Goal: Transaction & Acquisition: Purchase product/service

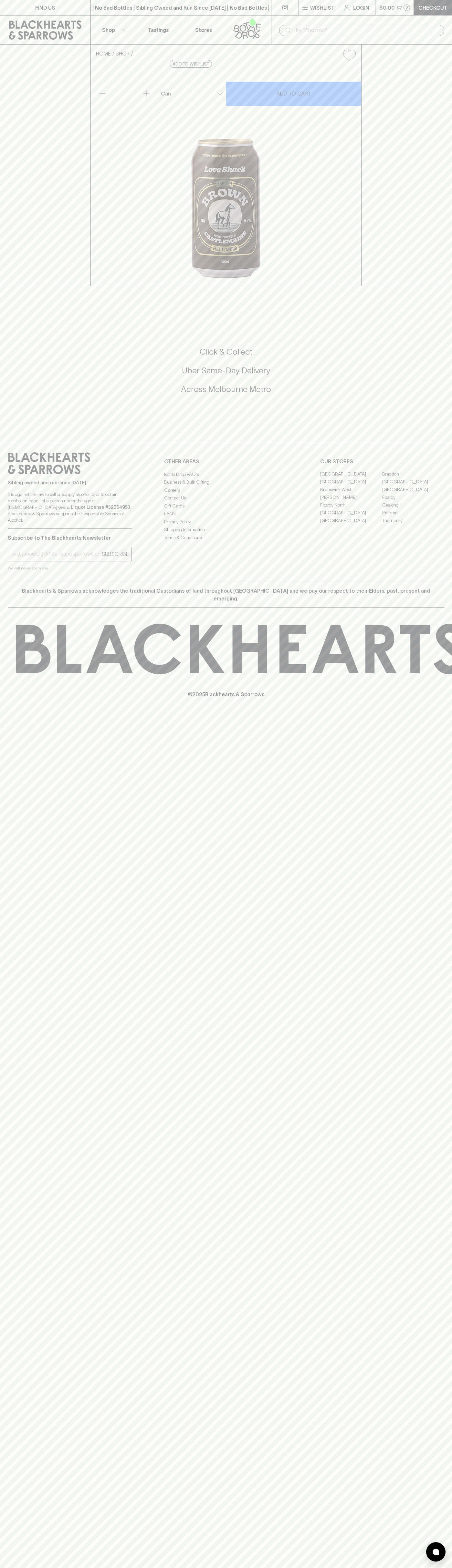
click at [361, 31] on input "text" at bounding box center [366, 30] width 144 height 10
click at [439, 1013] on div "FIND US | No Bad Bottles | Sibling Owned and Run Since 2006 | No Bad Bottles | …" at bounding box center [226, 784] width 452 height 1568
click at [149, 1567] on html "FIND US | No Bad Bottles | Sibling Owned and Run Since 2006 | No Bad Bottles | …" at bounding box center [226, 784] width 452 height 1568
click at [6, 285] on div "HOME SHOP Love Shack Brown Ale $6.00 Add to wishlist 10% discount when purchasi…" at bounding box center [226, 165] width 452 height 242
